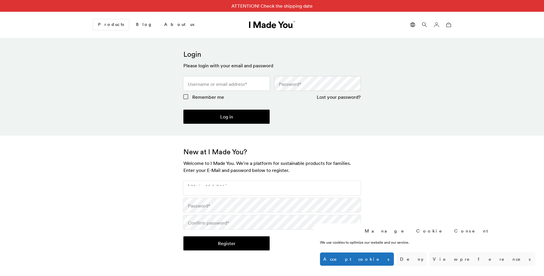
click at [272, 188] on input "Email address *" at bounding box center [271, 188] width 177 height 14
type input "[EMAIL_ADDRESS][DOMAIN_NAME]"
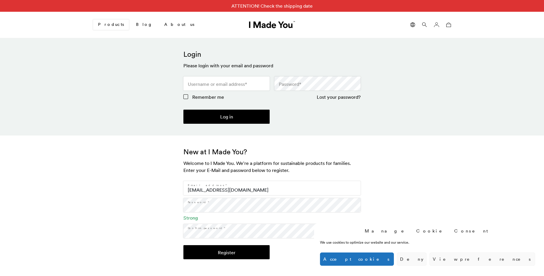
click at [226, 252] on button "Register" at bounding box center [226, 252] width 86 height 14
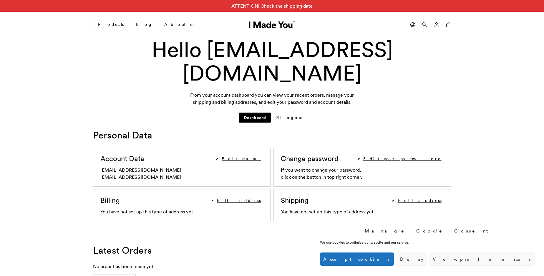
scroll to position [234, 0]
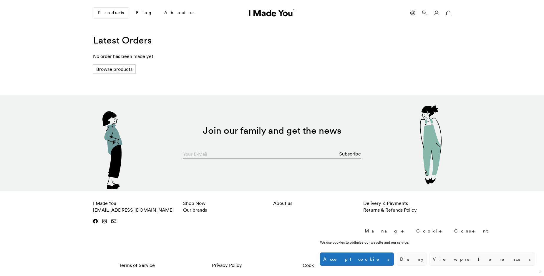
click at [272, 152] on input "Your E-Mail" at bounding box center [272, 153] width 178 height 12
type input "[EMAIL_ADDRESS][DOMAIN_NAME]"
click at [350, 154] on button "Subscribe" at bounding box center [350, 154] width 22 height 12
